Goal: Find specific page/section: Find specific page/section

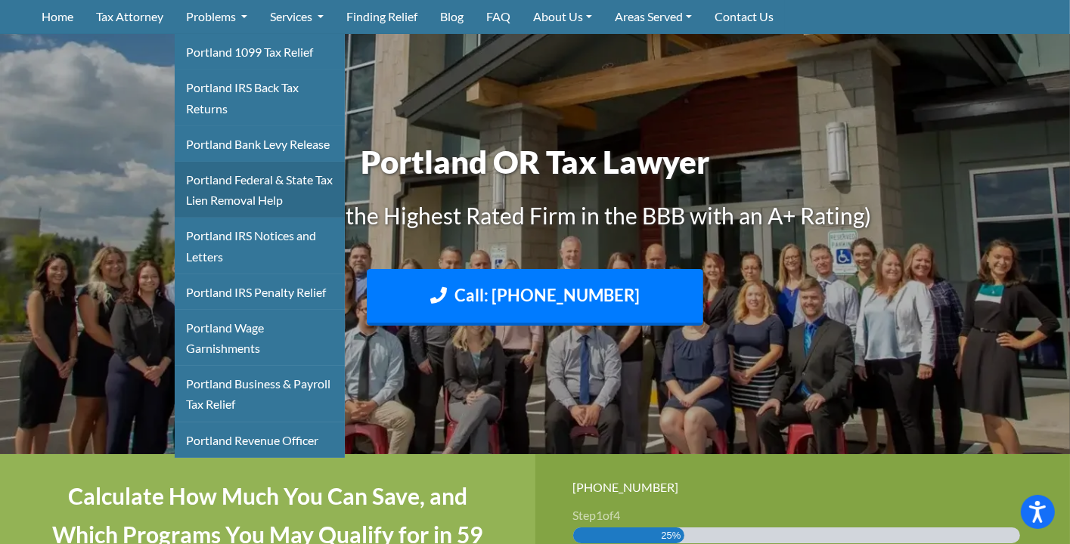
scroll to position [151, 0]
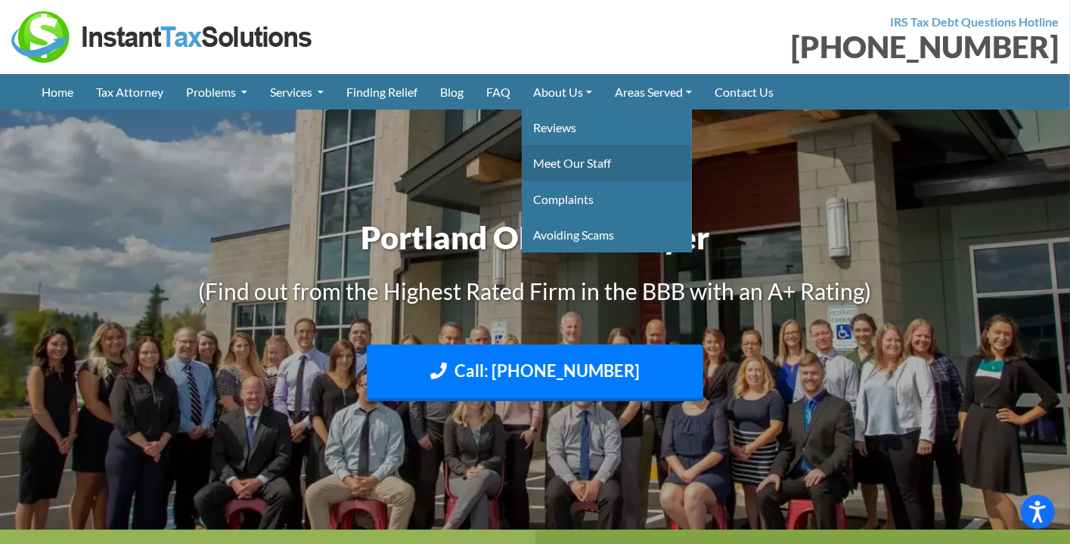
click at [556, 163] on link "Meet Our Staff" at bounding box center [607, 163] width 170 height 36
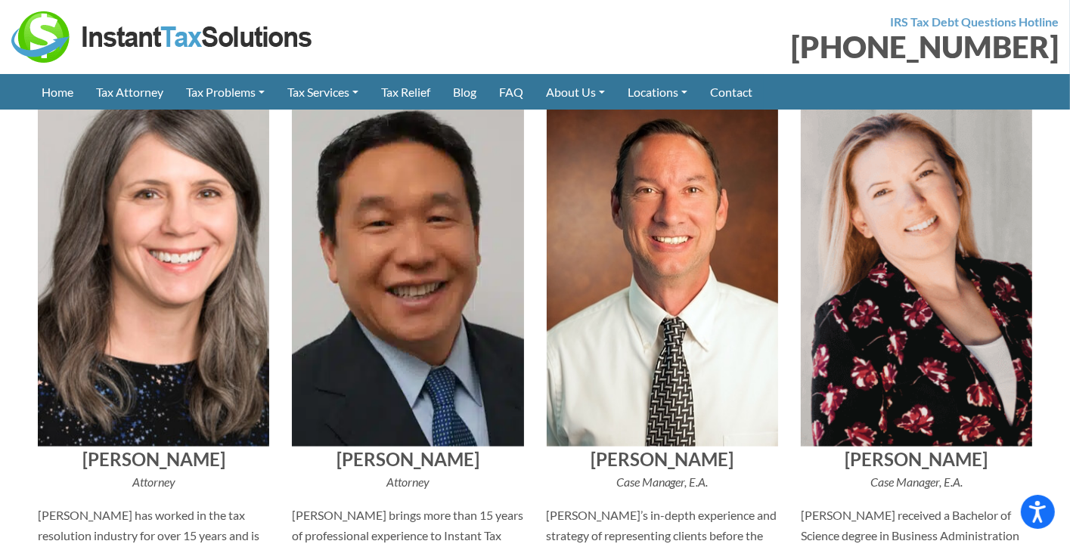
scroll to position [1437, 0]
